Goal: Task Accomplishment & Management: Manage account settings

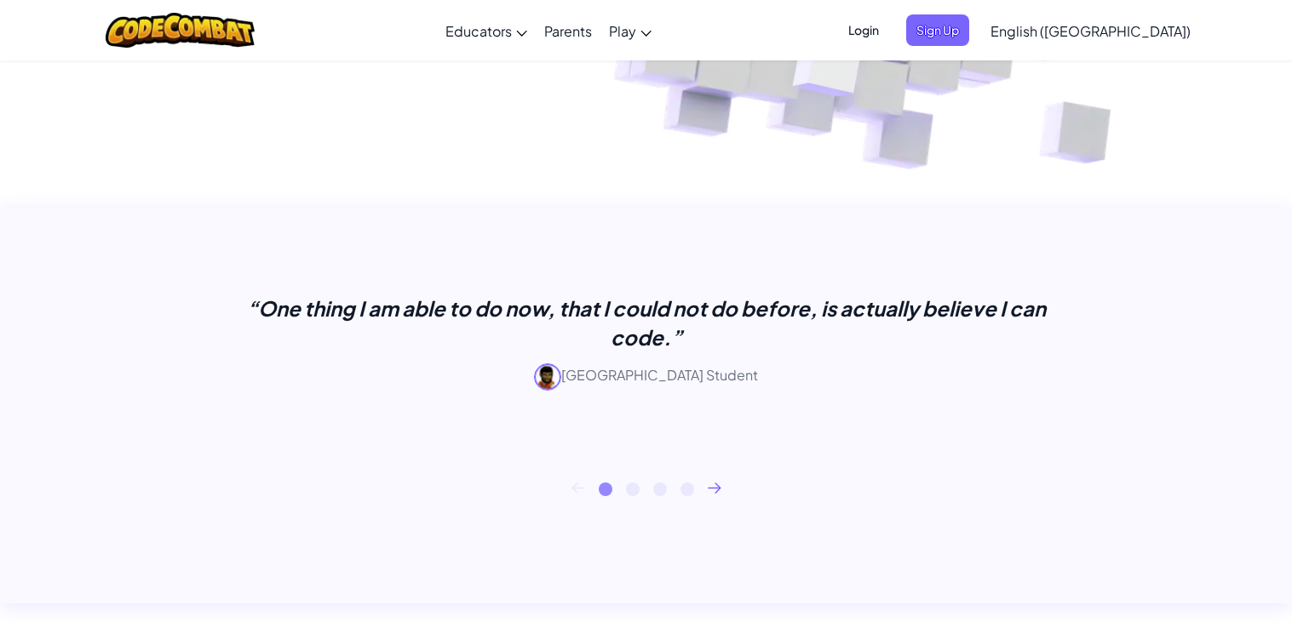
scroll to position [546, 0]
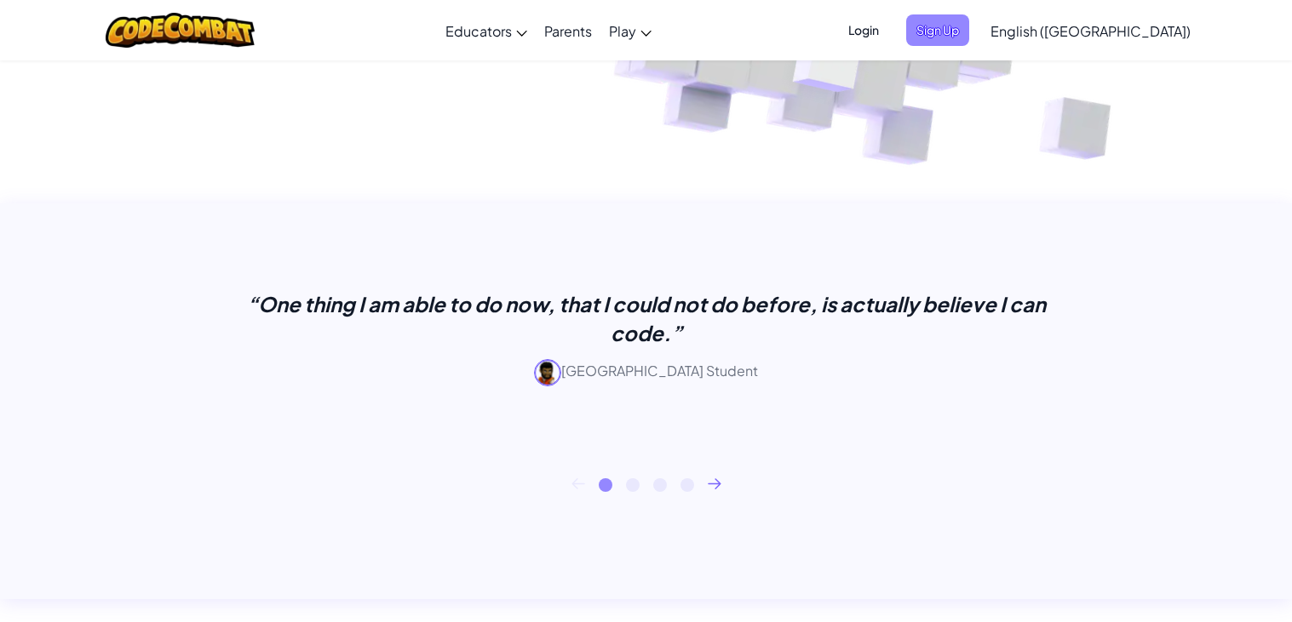
click at [969, 19] on span "Sign Up" at bounding box center [937, 30] width 63 height 32
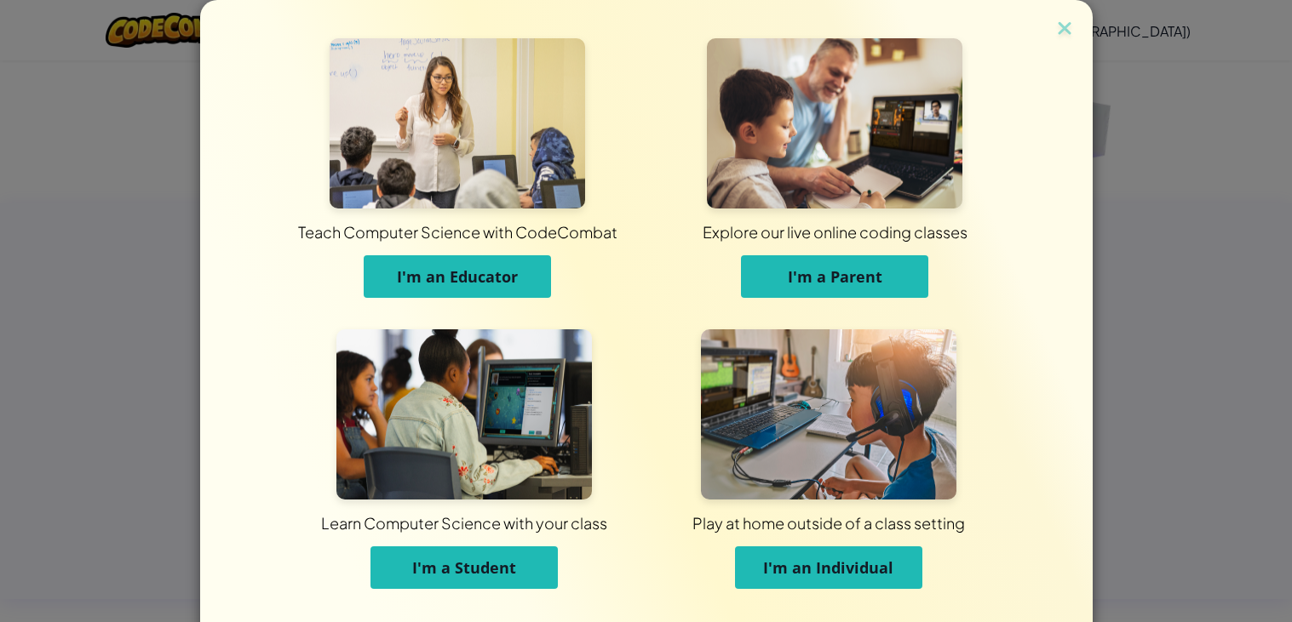
scroll to position [50, 0]
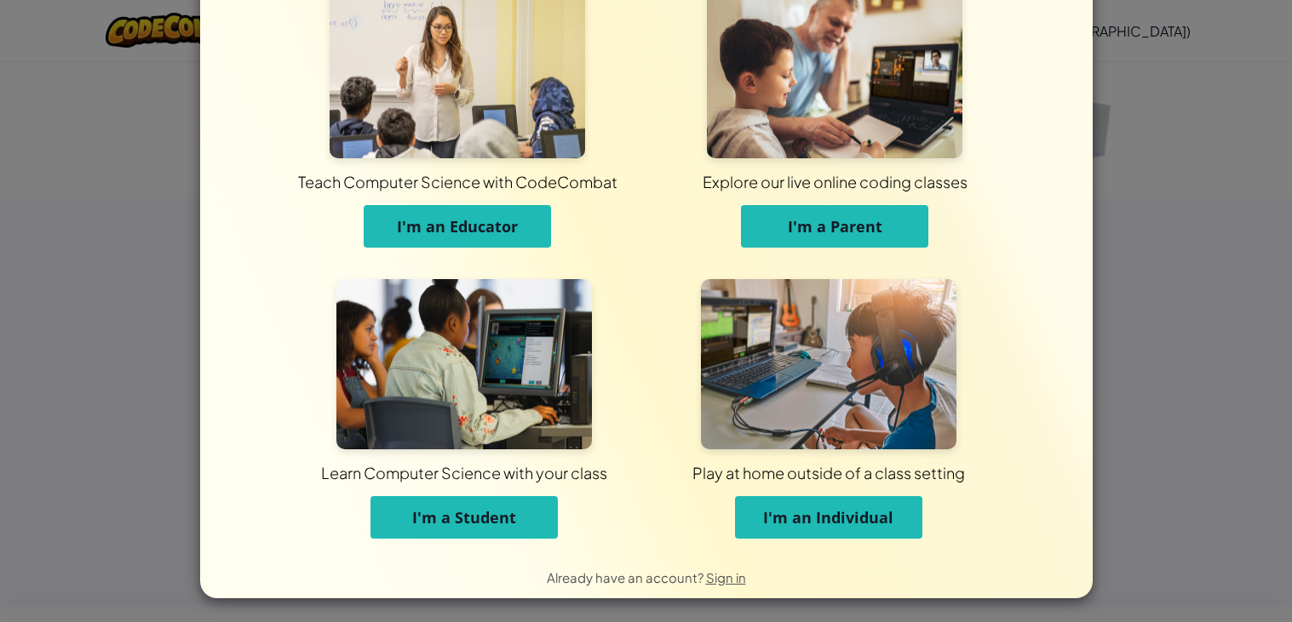
click at [492, 519] on span "I'm a Student" at bounding box center [464, 518] width 104 height 20
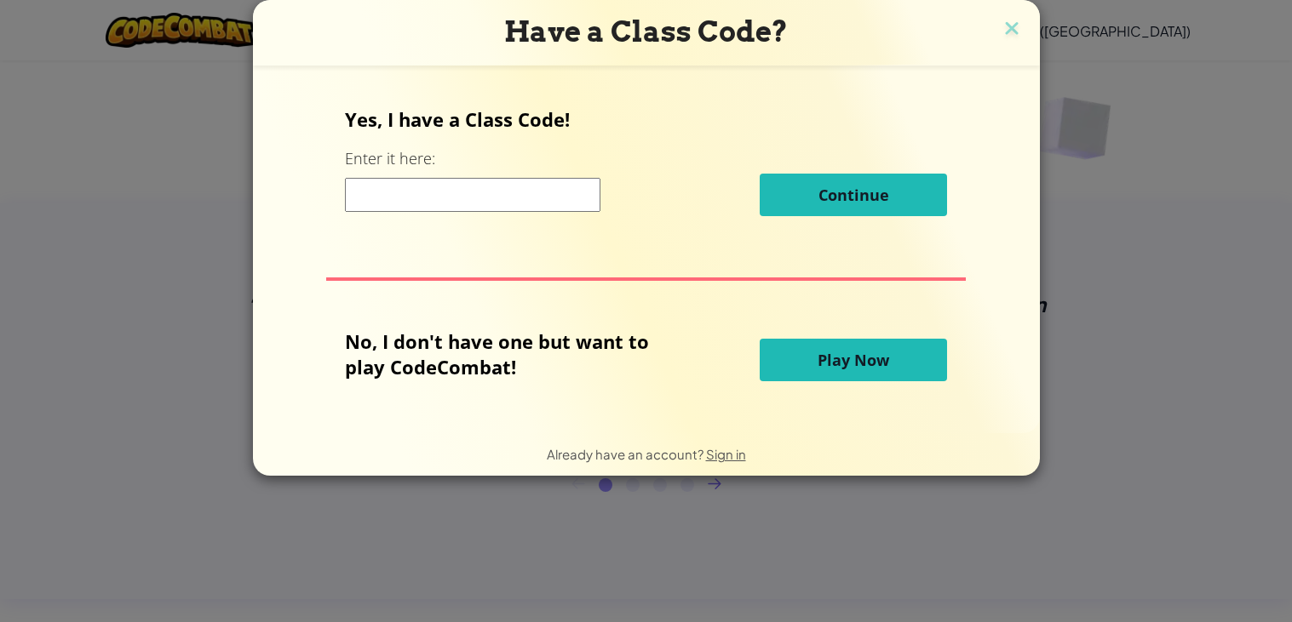
scroll to position [0, 0]
click at [871, 355] on span "Play Now" at bounding box center [853, 360] width 72 height 20
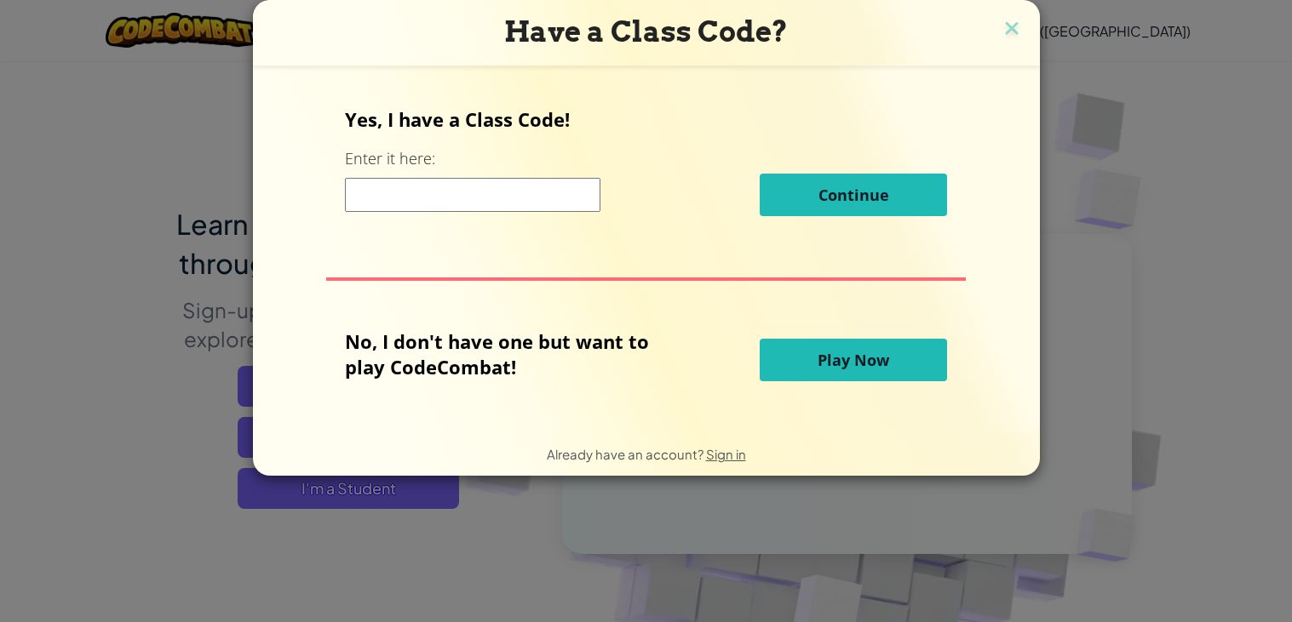
click at [871, 363] on span "Play Now" at bounding box center [853, 360] width 72 height 20
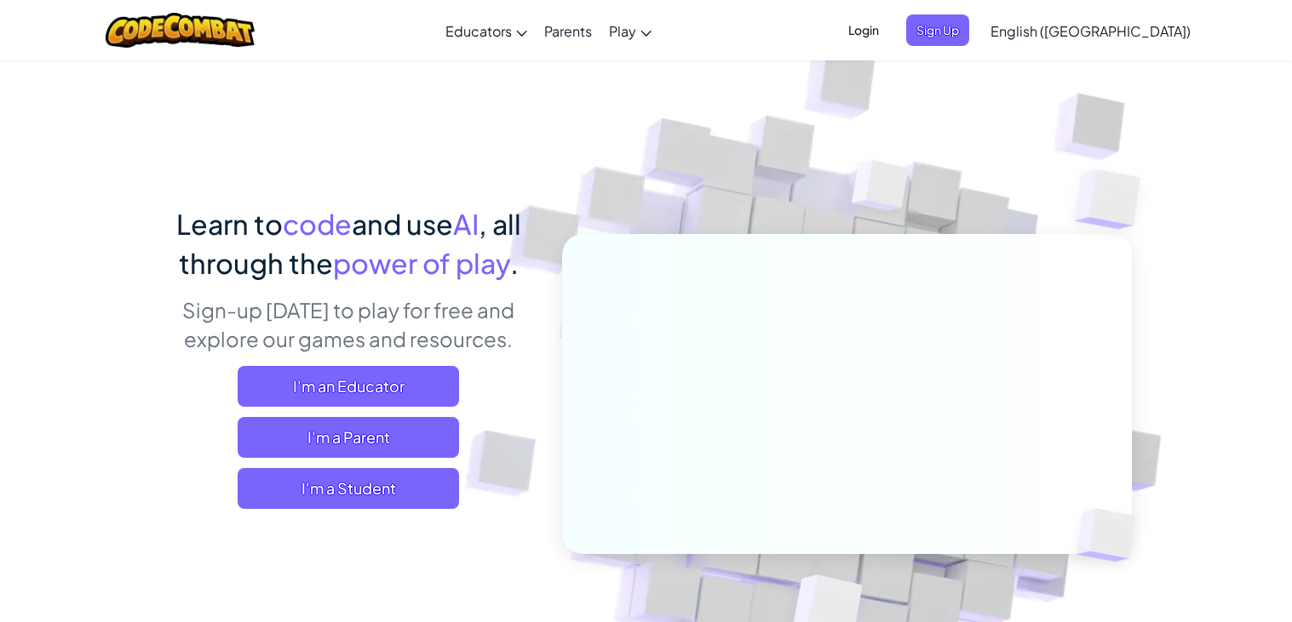
click at [889, 26] on span "Login" at bounding box center [863, 30] width 51 height 32
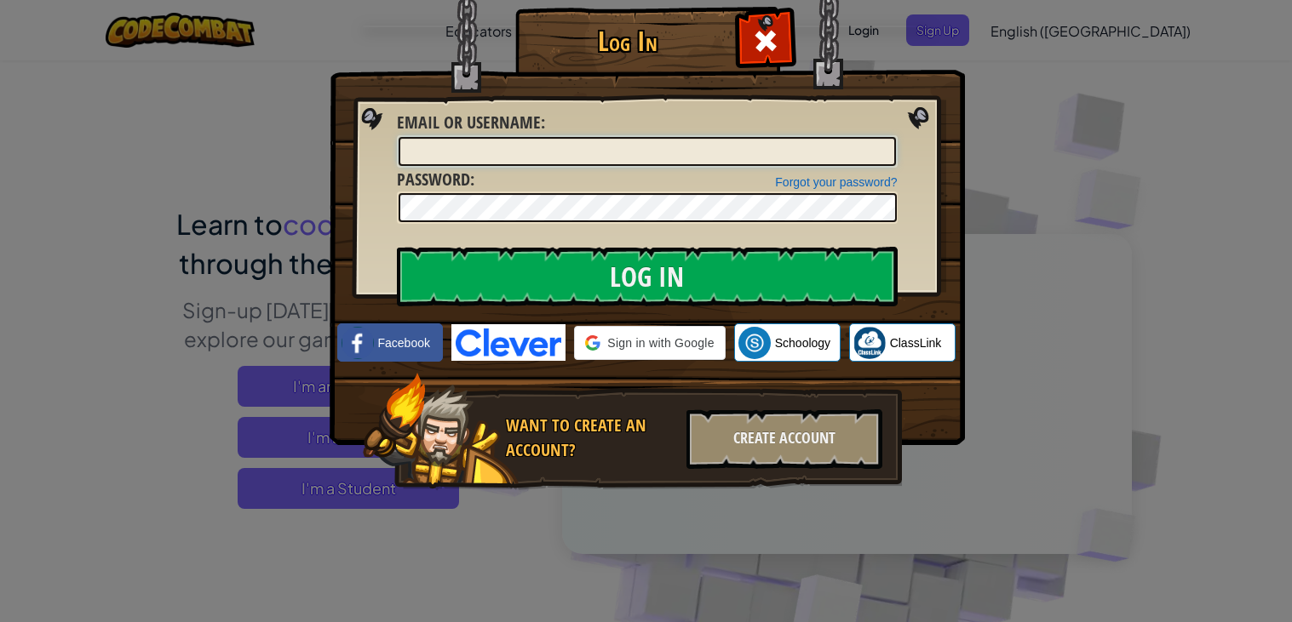
type input "Steelers89"
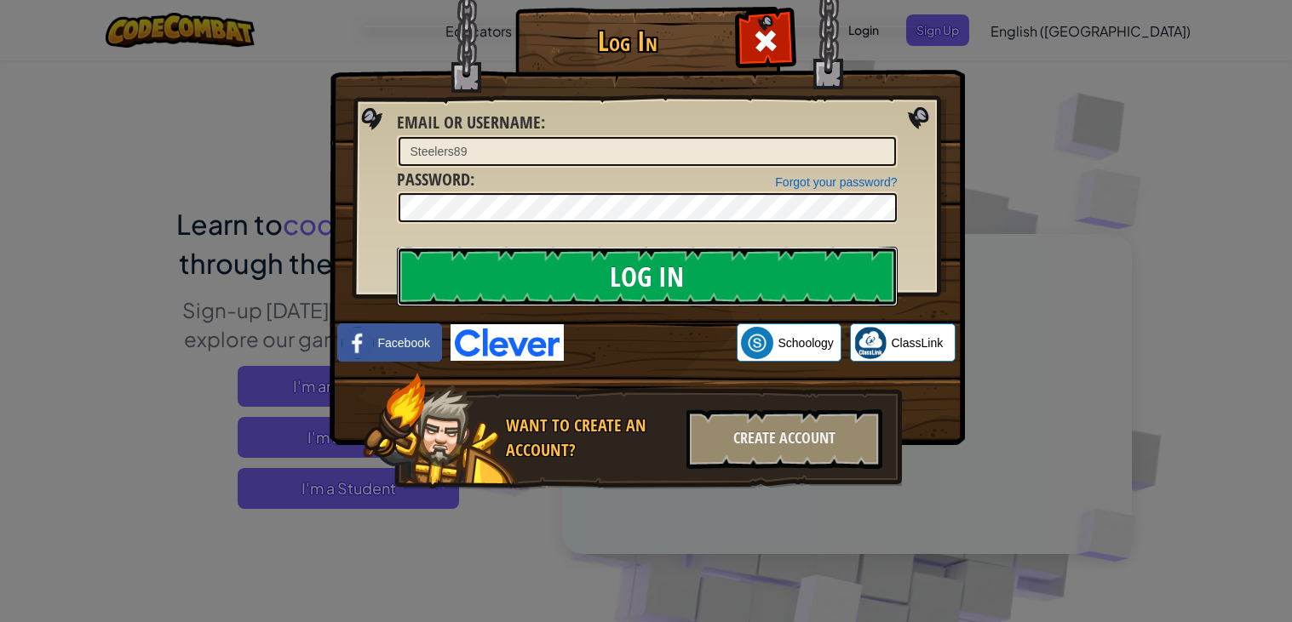
click at [631, 269] on input "Log In" at bounding box center [647, 277] width 501 height 60
